Goal: Navigation & Orientation: Find specific page/section

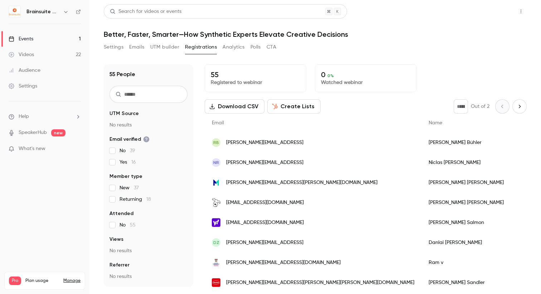
scroll to position [201, 0]
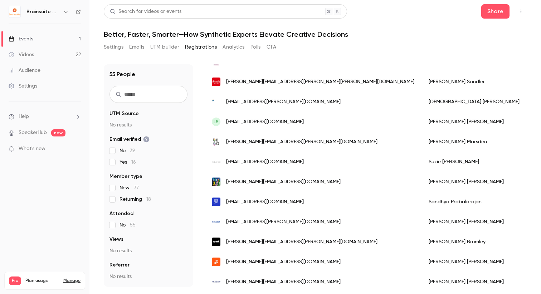
click at [54, 41] on link "Events 1" at bounding box center [44, 39] width 89 height 16
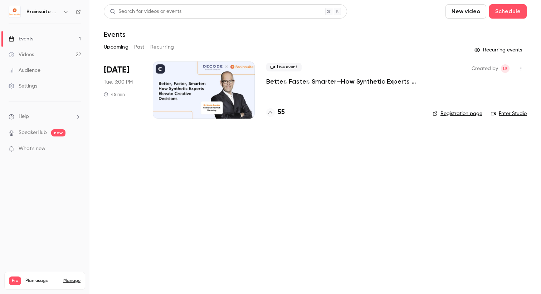
click at [286, 85] on p "Better, Faster, Smarter—How Synthetic Experts Elevate Creative Decisions" at bounding box center [343, 81] width 155 height 9
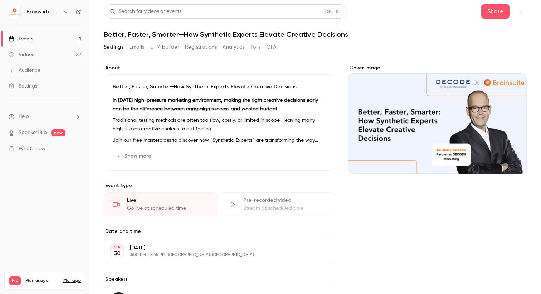
click at [518, 13] on icon "button" at bounding box center [521, 11] width 6 height 5
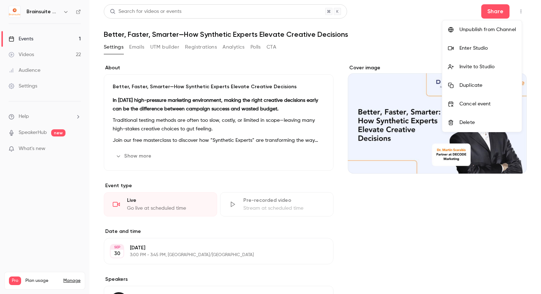
click at [493, 54] on li "Enter Studio" at bounding box center [481, 48] width 79 height 19
